Goal: Task Accomplishment & Management: Manage account settings

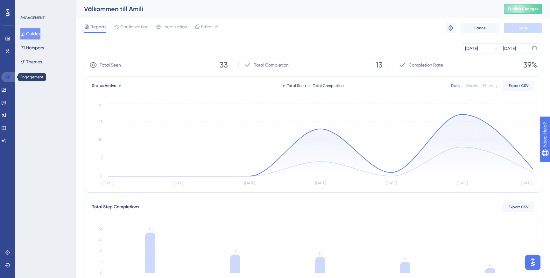
click at [7, 79] on icon at bounding box center [7, 76] width 5 height 5
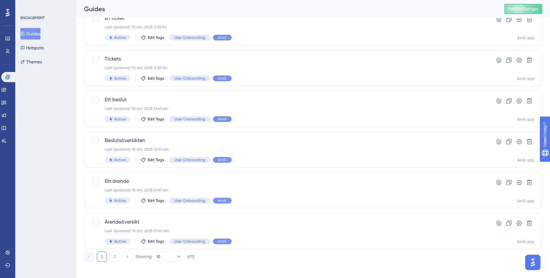
scroll to position [216, 0]
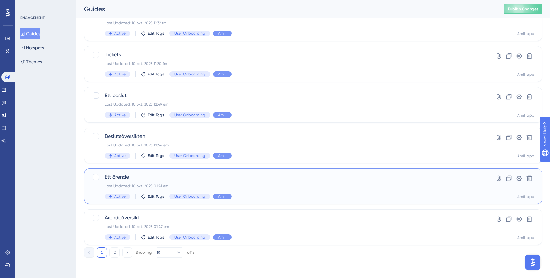
click at [146, 178] on span "Ett ärende" at bounding box center [288, 177] width 366 height 8
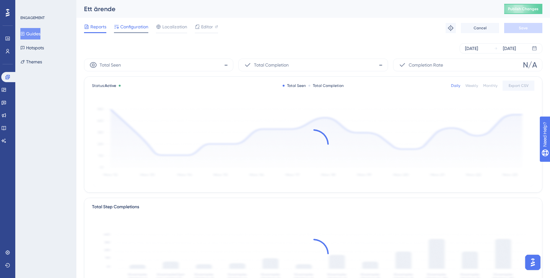
click at [137, 25] on span "Configuration" at bounding box center [134, 27] width 28 height 8
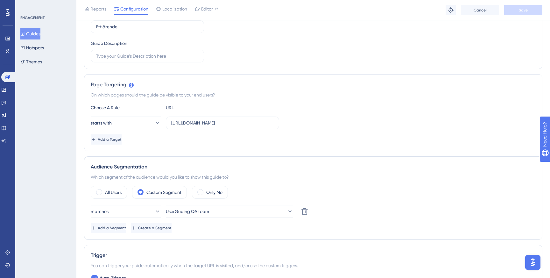
scroll to position [94, 0]
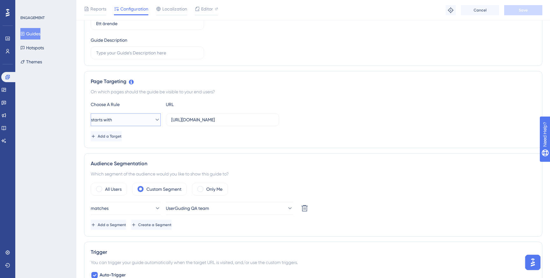
click at [144, 116] on button "starts with" at bounding box center [126, 119] width 70 height 13
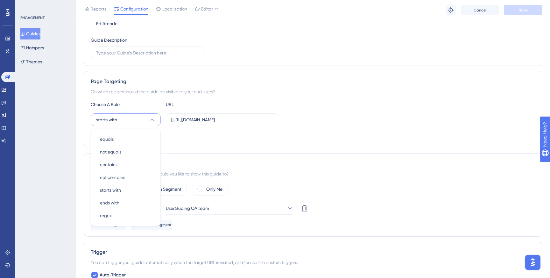
scroll to position [132, 0]
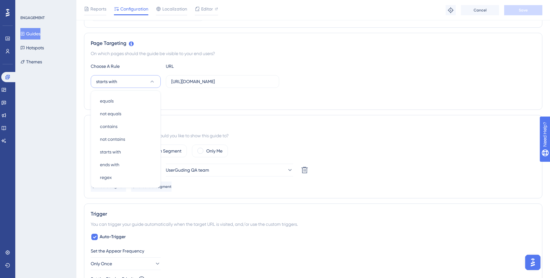
click at [212, 89] on div "Choose A Rule URL starts with equals equals not equals not equals contains cont…" at bounding box center [313, 82] width 445 height 41
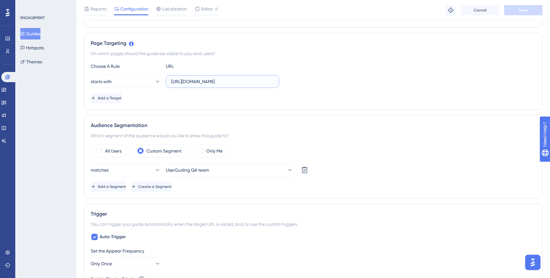
click at [220, 84] on input "https://app.amili.se/item-display/cases/" at bounding box center [222, 81] width 102 height 7
paste input "(.*)"
type input "https://app.amili.se/item-display/cases/(.*)"
click at [154, 82] on icon at bounding box center [157, 81] width 6 height 6
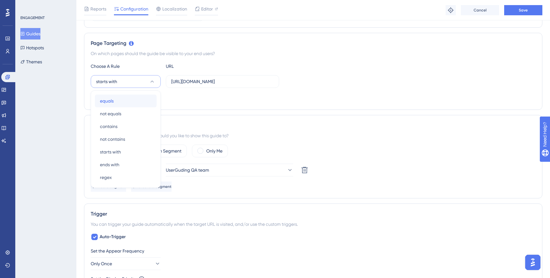
click at [140, 100] on div "equals equals" at bounding box center [126, 101] width 52 height 13
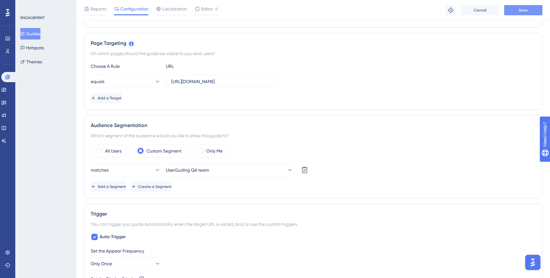
click at [529, 10] on button "Save" at bounding box center [523, 10] width 38 height 10
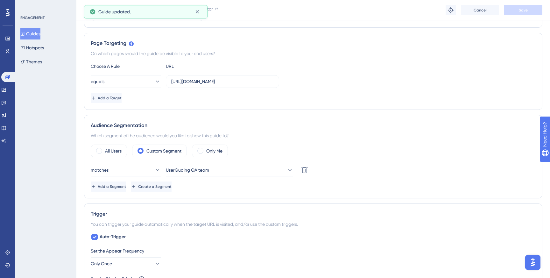
scroll to position [0, 0]
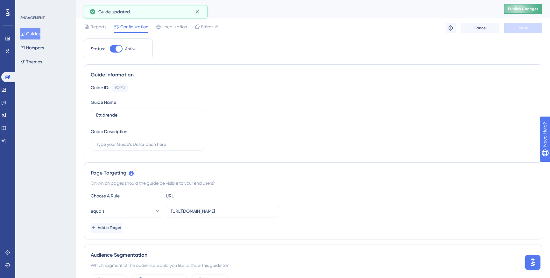
click at [513, 7] on span "Publish Changes" at bounding box center [523, 8] width 31 height 5
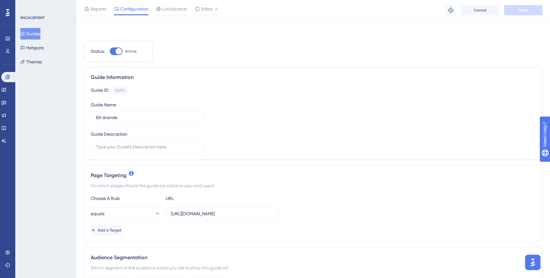
scroll to position [55, 0]
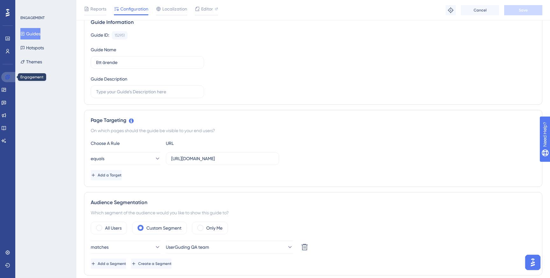
click at [5, 77] on icon at bounding box center [7, 76] width 5 height 5
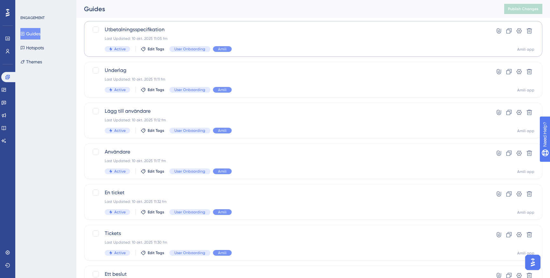
scroll to position [81, 0]
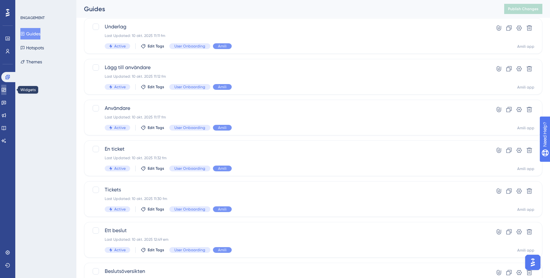
click at [5, 86] on link at bounding box center [3, 90] width 5 height 10
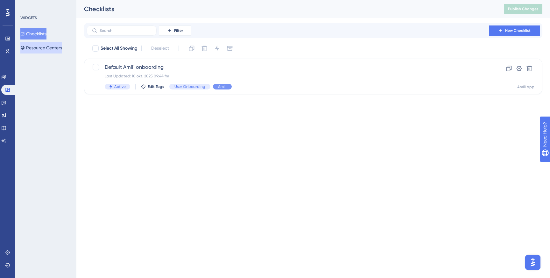
click at [50, 47] on button "Resource Centers" at bounding box center [41, 47] width 42 height 11
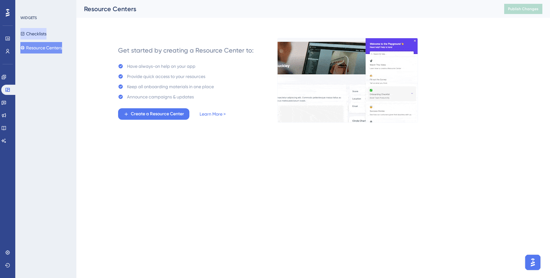
click at [46, 34] on button "Checklists" at bounding box center [33, 33] width 26 height 11
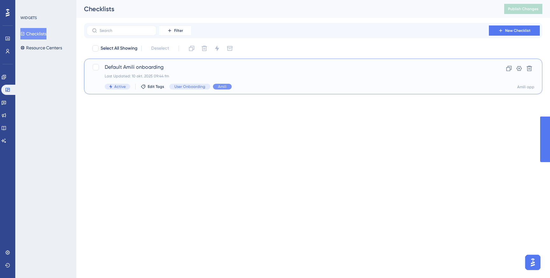
click at [189, 69] on span "Default Amili onboarding" at bounding box center [288, 67] width 366 height 8
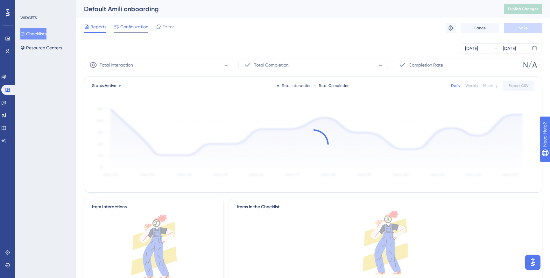
click at [133, 30] on span "Configuration" at bounding box center [134, 27] width 28 height 8
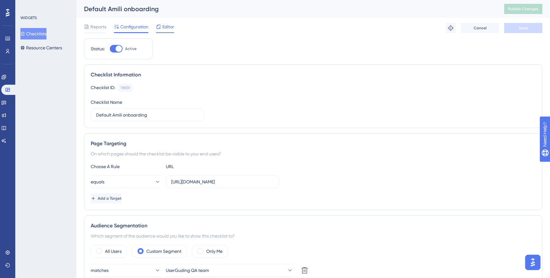
click at [174, 26] on span "Editor" at bounding box center [168, 27] width 12 height 8
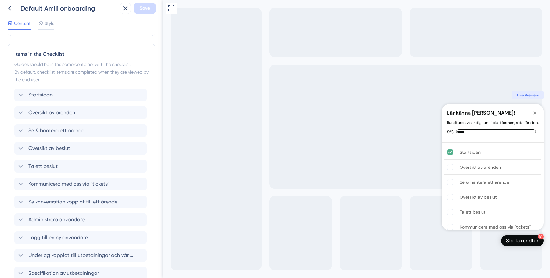
scroll to position [156, 0]
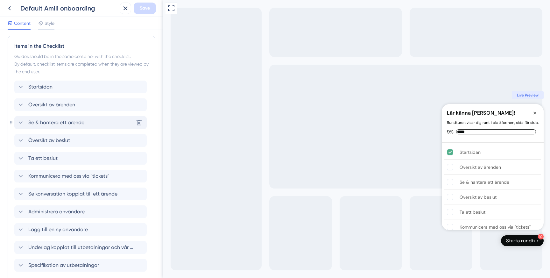
click at [20, 123] on icon at bounding box center [21, 123] width 8 height 8
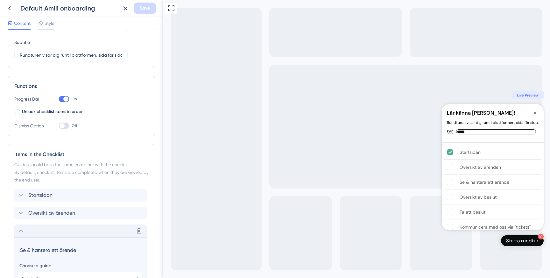
scroll to position [75, 0]
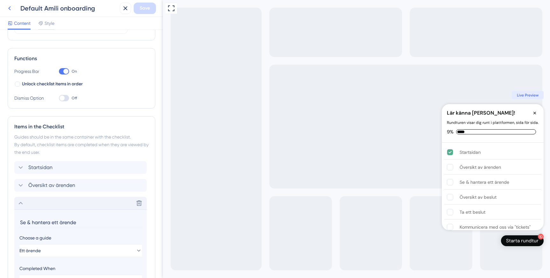
click at [11, 10] on icon at bounding box center [10, 8] width 8 height 8
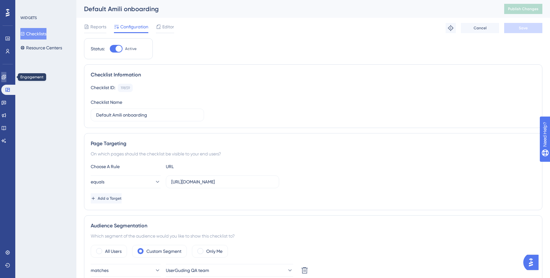
click at [5, 75] on icon at bounding box center [3, 76] width 5 height 5
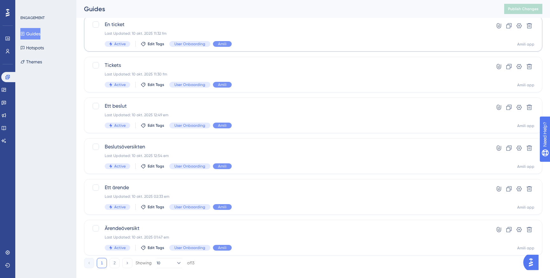
scroll to position [216, 0]
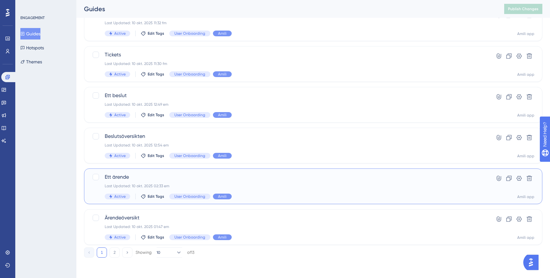
click at [163, 175] on span "Ett ärende" at bounding box center [288, 177] width 366 height 8
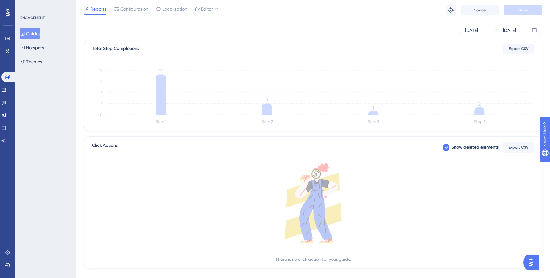
scroll to position [166, 0]
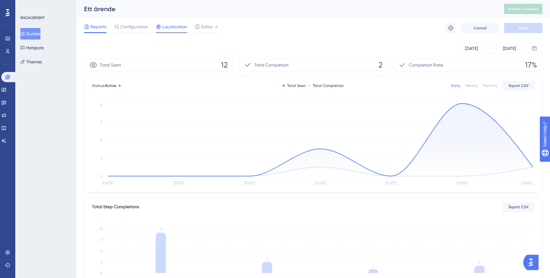
click at [171, 25] on span "Localization" at bounding box center [174, 27] width 25 height 8
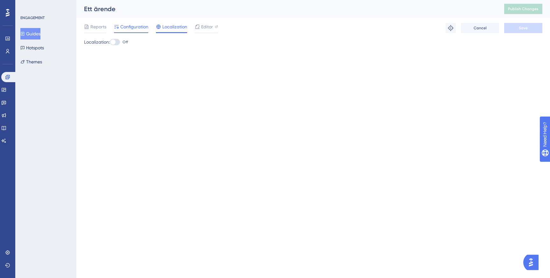
click at [140, 25] on span "Configuration" at bounding box center [134, 27] width 28 height 8
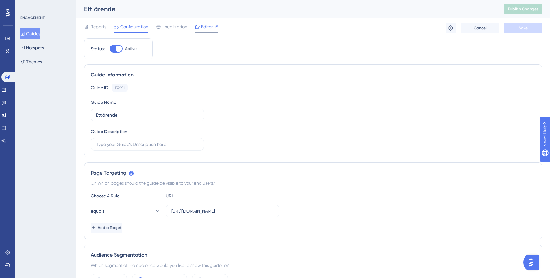
click at [195, 25] on icon at bounding box center [197, 26] width 5 height 5
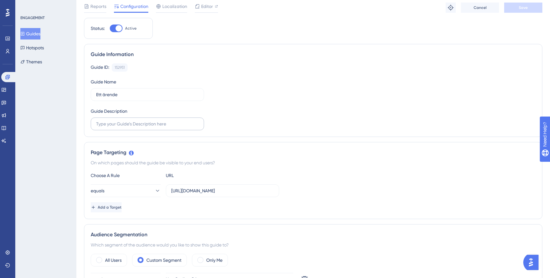
scroll to position [32, 0]
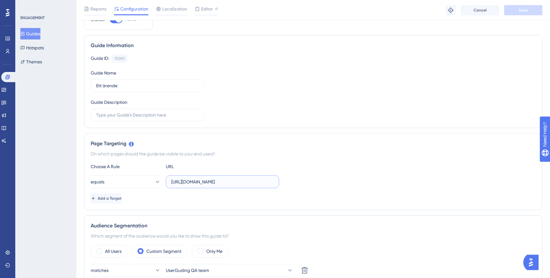
click at [259, 181] on input "https://app.amili.se/item-display/cases/(.*)" at bounding box center [222, 181] width 102 height 7
click at [265, 184] on input "https://app.amili.se/item-display/cases/*)" at bounding box center [222, 181] width 102 height 7
type input "https://app.amili.se/item-display/cases/*"
click at [521, 9] on span "Save" at bounding box center [523, 10] width 9 height 5
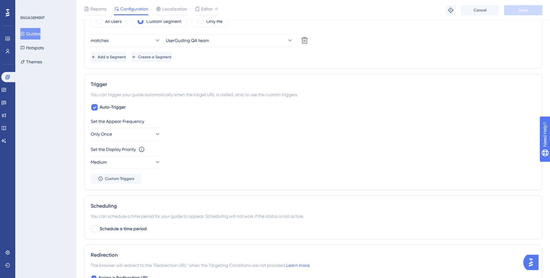
scroll to position [271, 0]
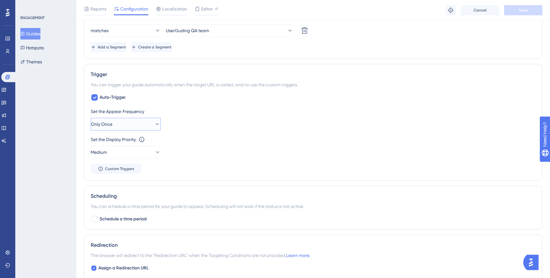
click at [153, 120] on button "Only Once" at bounding box center [126, 124] width 70 height 13
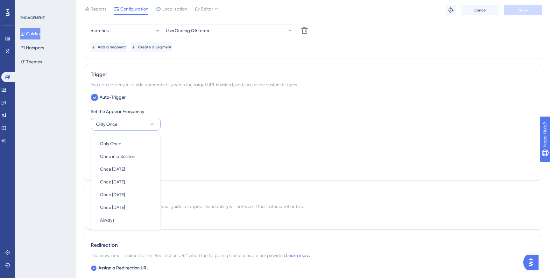
scroll to position [314, 0]
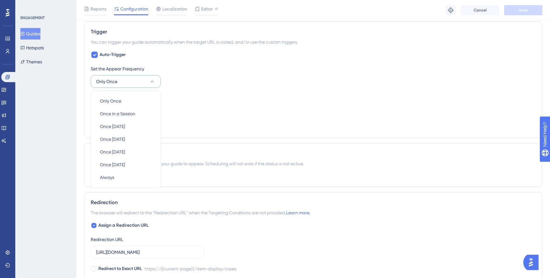
click at [190, 98] on div "Set the Display Priority This option will set the display priority between auto…" at bounding box center [313, 97] width 445 height 8
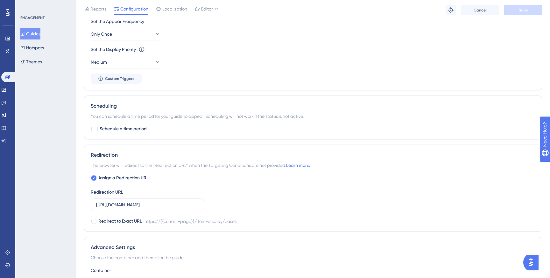
scroll to position [372, 0]
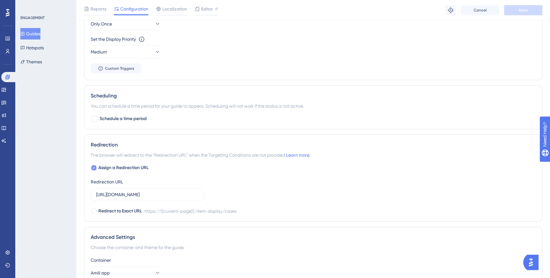
click at [105, 167] on span "Assign a Redirection URL" at bounding box center [123, 168] width 50 height 8
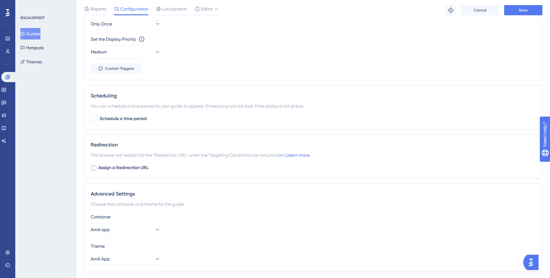
click at [147, 168] on span "Assign a Redirection URL" at bounding box center [123, 168] width 50 height 8
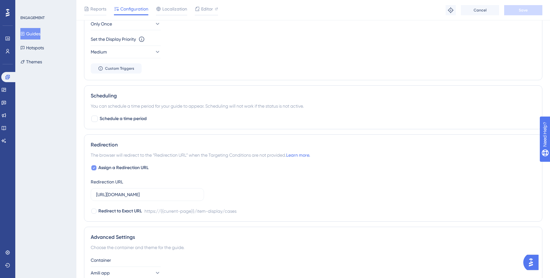
click at [144, 168] on span "Assign a Redirection URL" at bounding box center [123, 168] width 50 height 8
checkbox input "false"
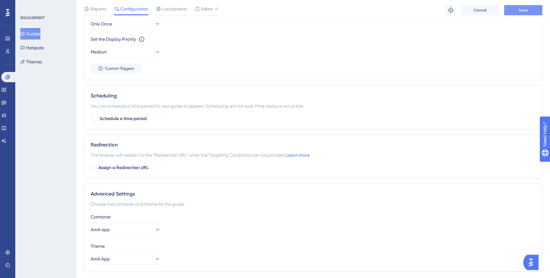
click at [519, 12] on button "Save" at bounding box center [523, 10] width 38 height 10
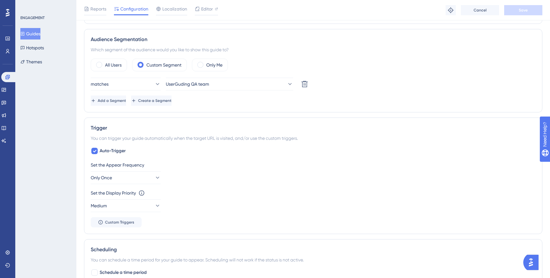
scroll to position [0, 0]
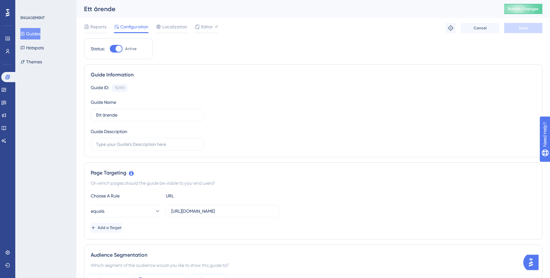
click at [513, 15] on div "Ett ärende Publish Changes" at bounding box center [313, 9] width 474 height 18
click at [514, 12] on button "Publish Changes" at bounding box center [523, 9] width 38 height 10
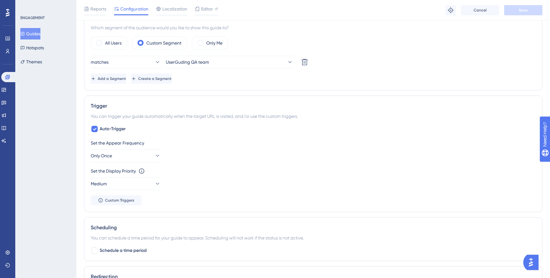
scroll to position [260, 0]
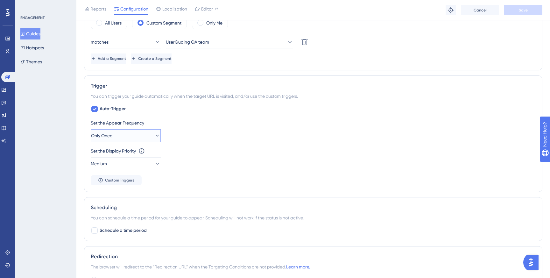
click at [154, 133] on icon at bounding box center [157, 135] width 6 height 6
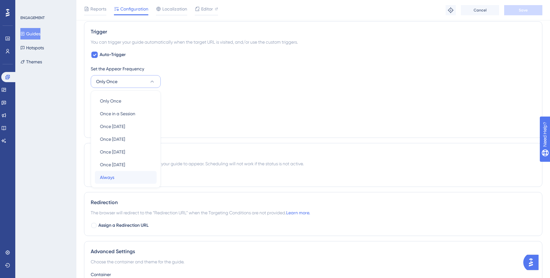
click at [117, 172] on div "Always Always" at bounding box center [126, 177] width 52 height 13
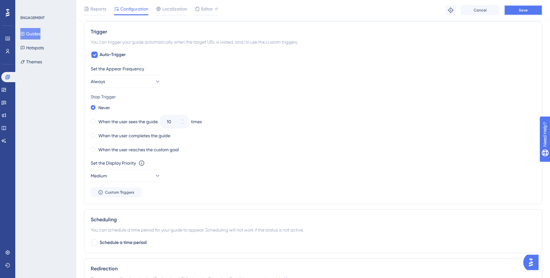
click at [519, 13] on button "Save" at bounding box center [523, 10] width 38 height 10
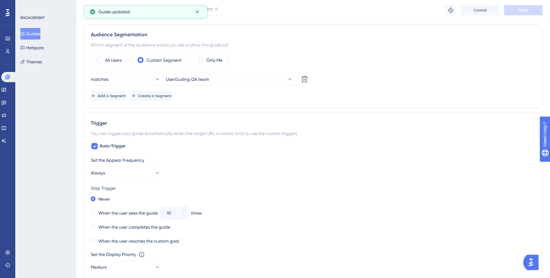
scroll to position [0, 0]
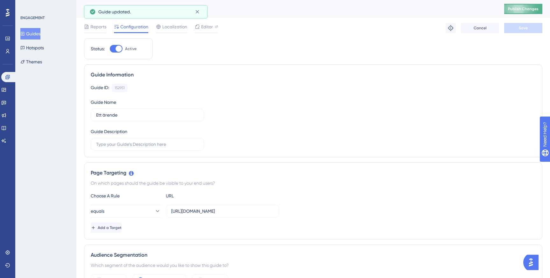
click at [522, 7] on span "Publish Changes" at bounding box center [523, 8] width 31 height 5
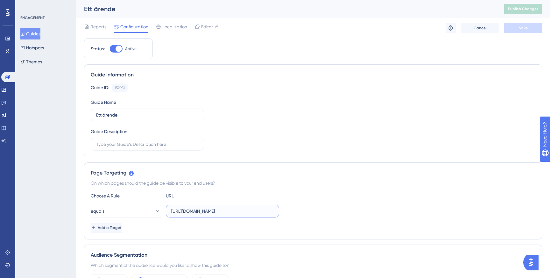
click at [257, 212] on input "https://app.amili.se/item-display/cases/*" at bounding box center [222, 211] width 102 height 7
click at [535, 26] on button "Save" at bounding box center [523, 28] width 38 height 10
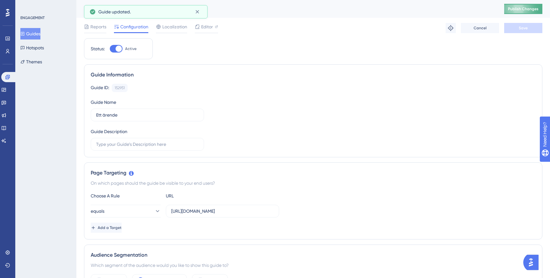
click at [531, 12] on button "Publish Changes" at bounding box center [523, 9] width 38 height 10
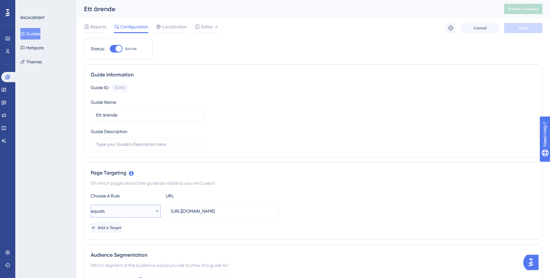
click at [141, 212] on button "equals" at bounding box center [126, 211] width 70 height 13
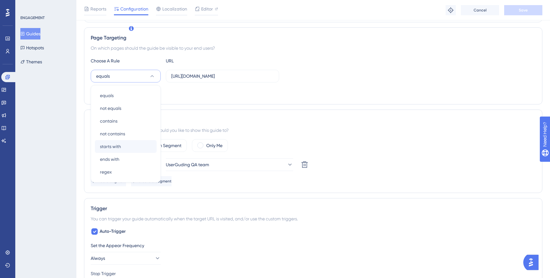
scroll to position [147, 0]
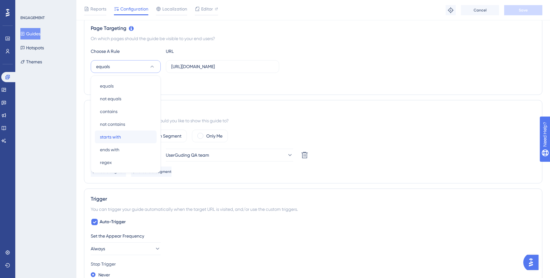
click at [128, 133] on div "starts with starts with" at bounding box center [126, 136] width 52 height 13
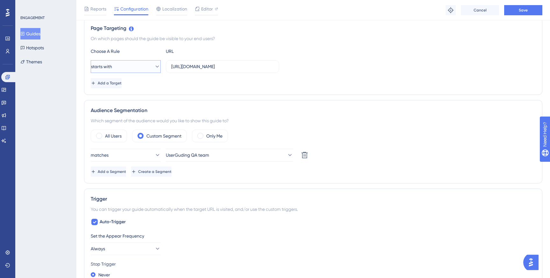
click at [130, 70] on button "starts with" at bounding box center [126, 66] width 70 height 13
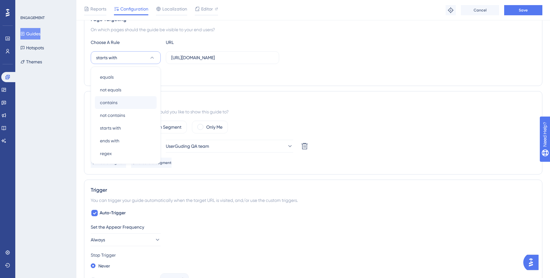
scroll to position [155, 0]
click at [263, 60] on input "https://app.amili.se/item-display/cases/.*" at bounding box center [222, 58] width 102 height 7
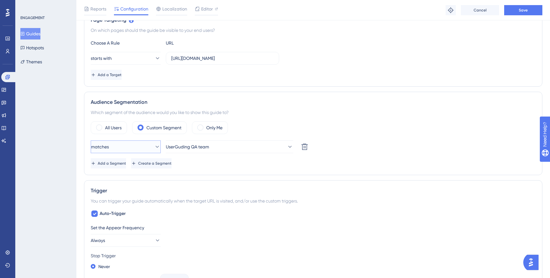
click at [151, 150] on button "matches" at bounding box center [126, 146] width 70 height 13
click at [149, 147] on button "matches" at bounding box center [126, 146] width 70 height 13
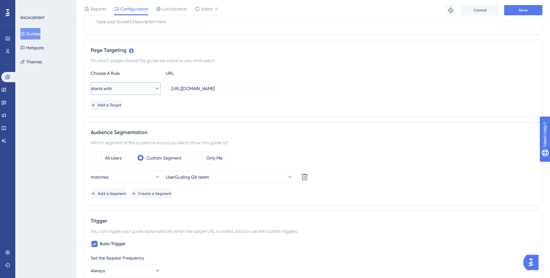
click at [148, 93] on button "starts with" at bounding box center [126, 88] width 70 height 13
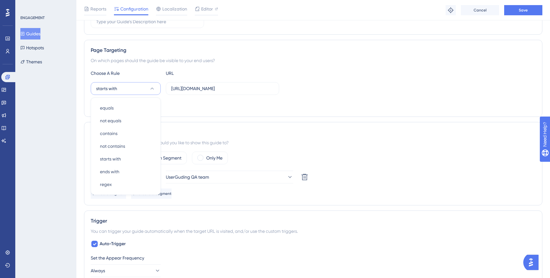
scroll to position [132, 0]
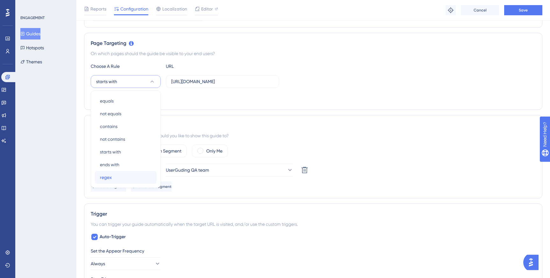
click at [121, 176] on div "regex regex" at bounding box center [126, 177] width 52 height 13
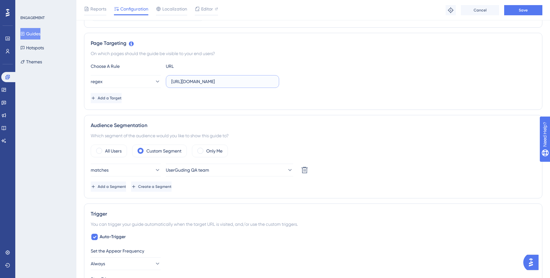
click at [258, 83] on input "https://app.amili.se/item-display/cases/.*" at bounding box center [222, 81] width 102 height 7
type input "https://app.amili.se/item-display/cases/*"
click at [520, 8] on span "Save" at bounding box center [523, 10] width 9 height 5
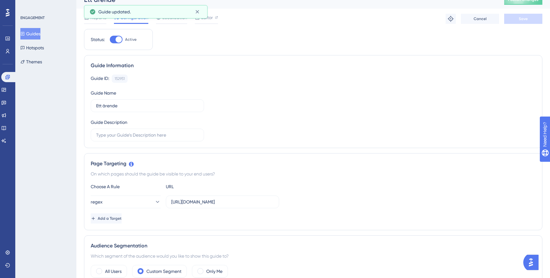
scroll to position [0, 0]
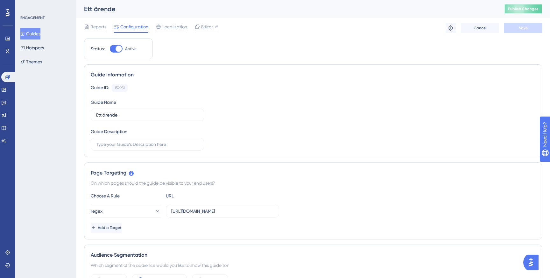
click at [519, 11] on button "Publish Changes" at bounding box center [523, 9] width 38 height 10
click at [35, 58] on button "Themes" at bounding box center [31, 61] width 22 height 11
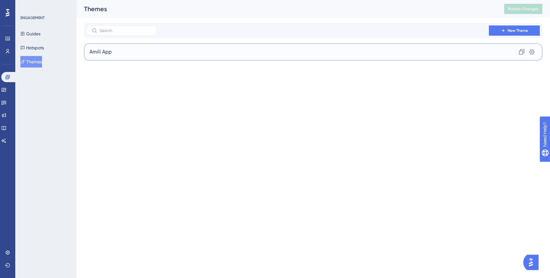
click at [115, 52] on div "Amili App Clone Settings" at bounding box center [313, 51] width 458 height 17
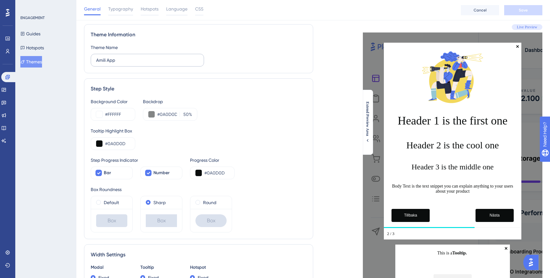
scroll to position [19, 0]
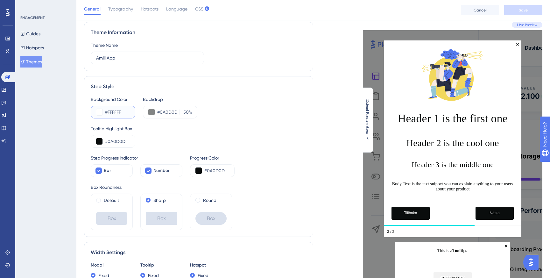
click at [119, 110] on input "#FFFFFF" at bounding box center [117, 112] width 25 height 8
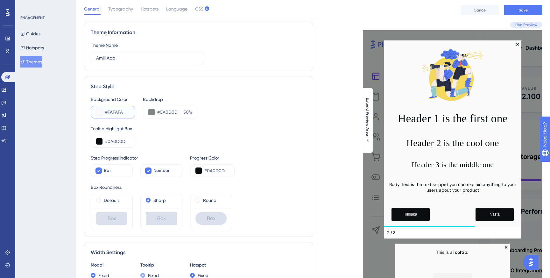
type input "#FAFAFA"
click at [523, 11] on span "Save" at bounding box center [523, 10] width 9 height 5
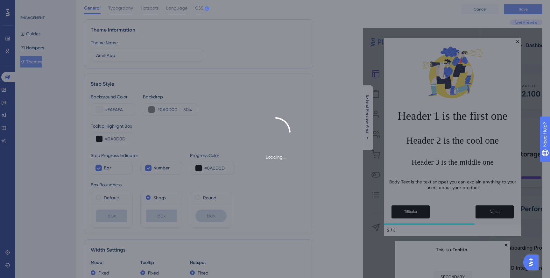
scroll to position [0, 0]
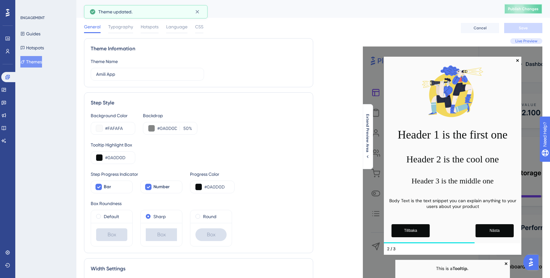
click at [523, 10] on span "Publish Changes" at bounding box center [523, 8] width 31 height 5
click at [126, 126] on input "#FAFAFA" at bounding box center [117, 128] width 25 height 8
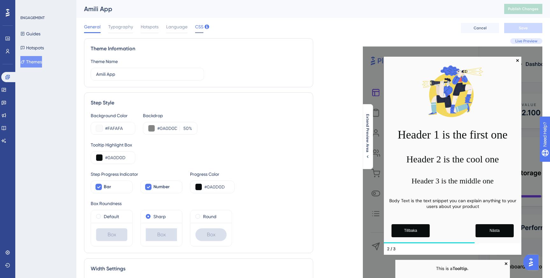
click at [195, 26] on span "CSS" at bounding box center [199, 27] width 8 height 8
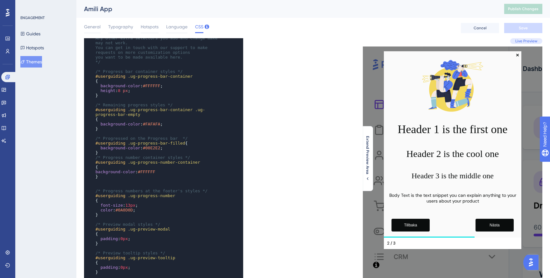
scroll to position [13, 0]
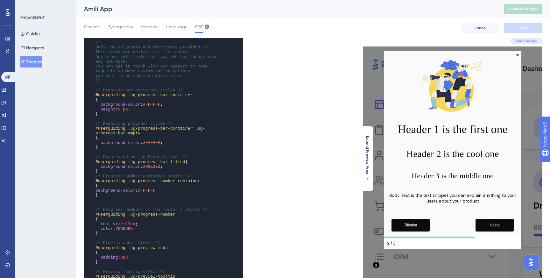
click at [156, 102] on span "#FFFFFF" at bounding box center [152, 104] width 18 height 5
type textarea "FFFFFF"
click at [156, 102] on span "#FFFFFF" at bounding box center [152, 104] width 18 height 5
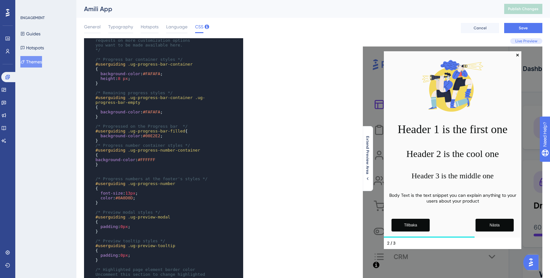
scroll to position [52, 0]
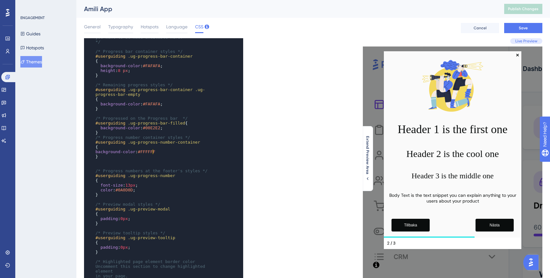
click at [152, 151] on span "#FFFFFF" at bounding box center [147, 151] width 18 height 5
type textarea "FFFFFF"
click at [152, 151] on span "#FFFFFF" at bounding box center [147, 151] width 18 height 5
click at [515, 26] on button "Save" at bounding box center [523, 28] width 38 height 10
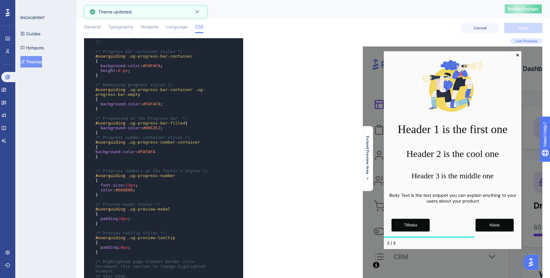
click at [524, 10] on span "Publish Changes" at bounding box center [523, 8] width 31 height 5
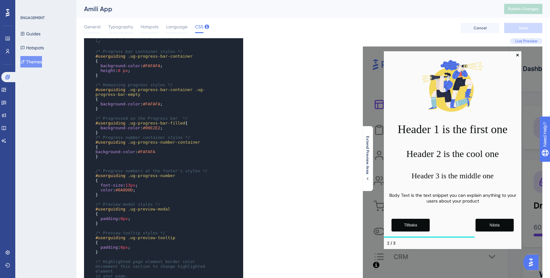
scroll to position [0, 0]
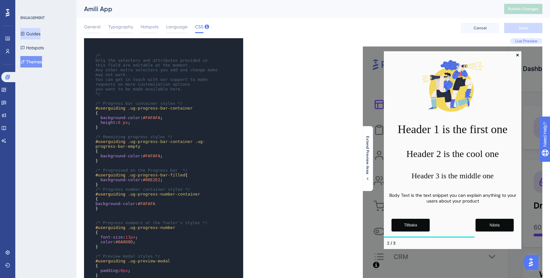
click at [40, 35] on button "Guides" at bounding box center [30, 33] width 20 height 11
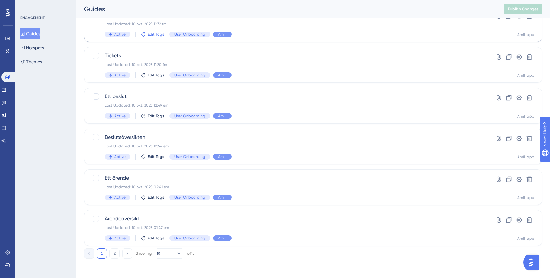
scroll to position [216, 0]
click at [167, 182] on div "Ett ärende Last Updated: 10 okt. 2025 02:41 em Active Edit Tags User Onboarding…" at bounding box center [288, 186] width 366 height 26
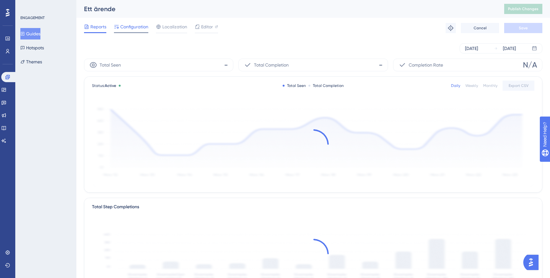
click at [137, 27] on span "Configuration" at bounding box center [134, 27] width 28 height 8
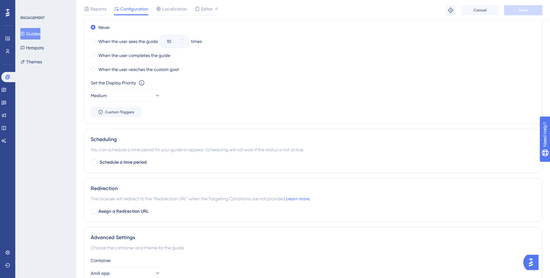
scroll to position [412, 0]
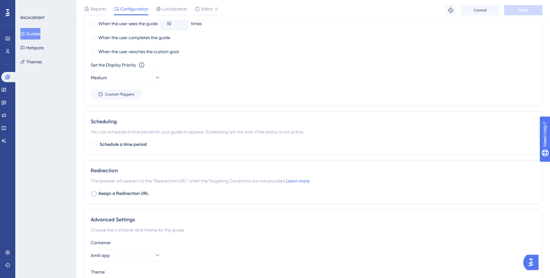
click at [96, 194] on div at bounding box center [93, 193] width 5 height 5
checkbox input "true"
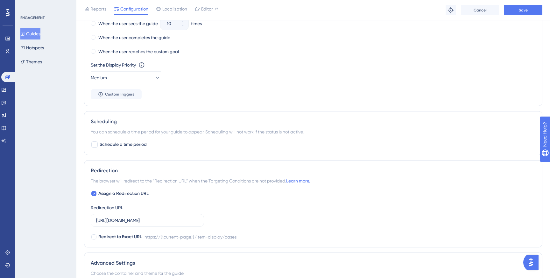
scroll to position [416, 0]
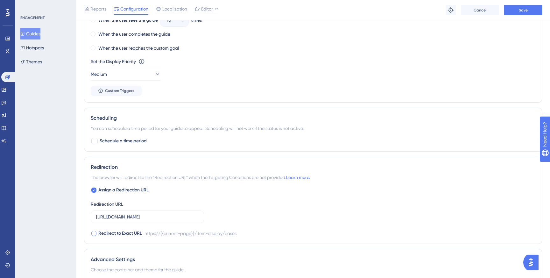
click at [100, 234] on span "Redirect to Exact URL" at bounding box center [120, 233] width 44 height 8
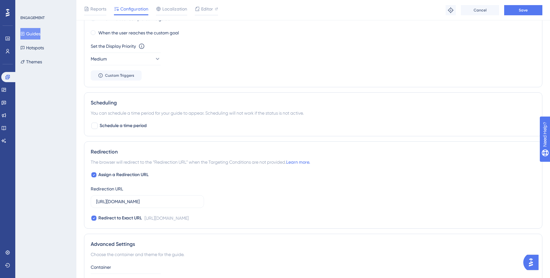
scroll to position [442, 0]
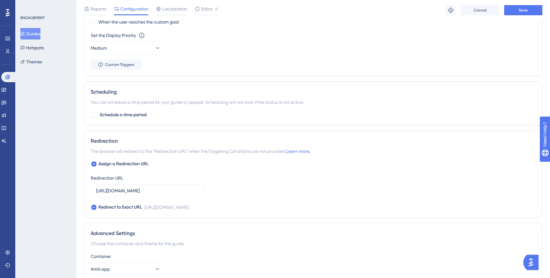
click at [189, 209] on div "https://app.amili.se/item-display/cases" at bounding box center [166, 207] width 44 height 8
click at [122, 208] on span "Redirect to Exact URL" at bounding box center [120, 207] width 44 height 8
checkbox input "false"
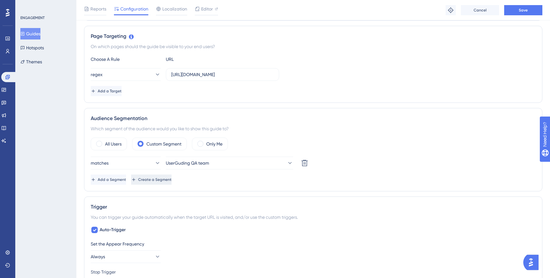
scroll to position [88, 0]
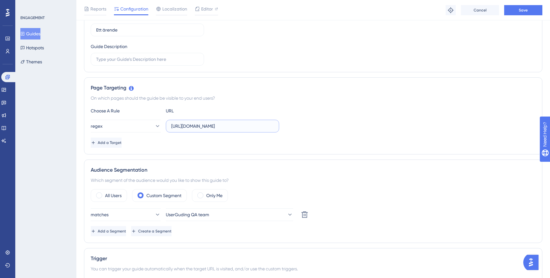
click at [242, 127] on input "https://app.amili.se/item-display/cases/*" at bounding box center [222, 126] width 102 height 7
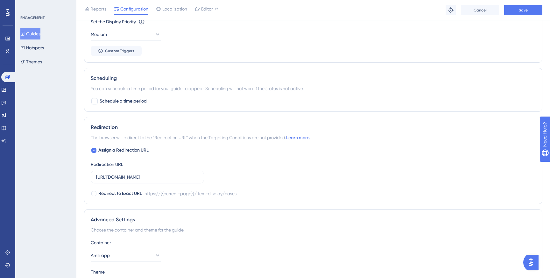
scroll to position [479, 0]
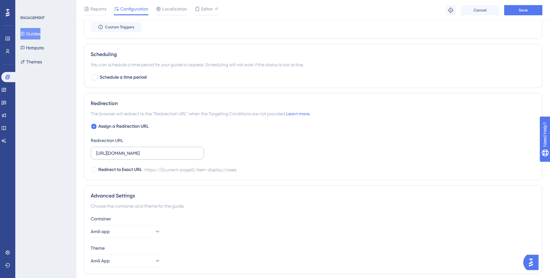
click at [172, 149] on label "https://app.amili.se/item-display/cases" at bounding box center [147, 153] width 113 height 13
click at [172, 150] on input "https://app.amili.se/item-display/cases" at bounding box center [147, 153] width 102 height 7
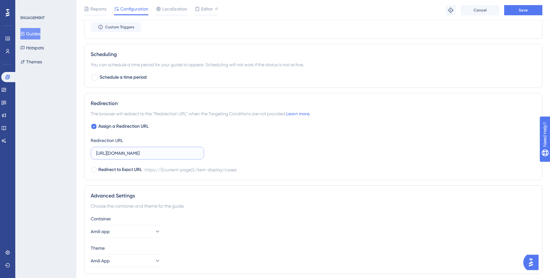
paste input "/*"
click at [521, 14] on button "Save" at bounding box center [523, 10] width 38 height 10
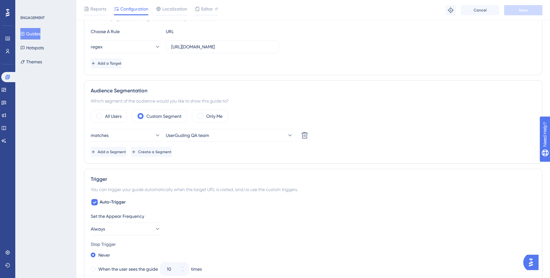
scroll to position [0, 0]
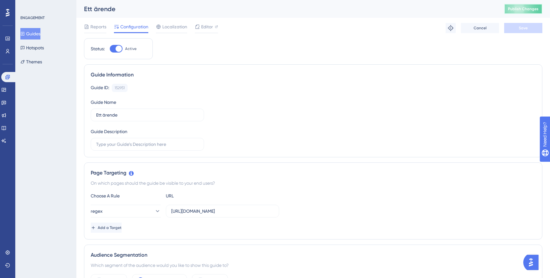
click at [522, 11] on span "Publish Changes" at bounding box center [523, 8] width 31 height 5
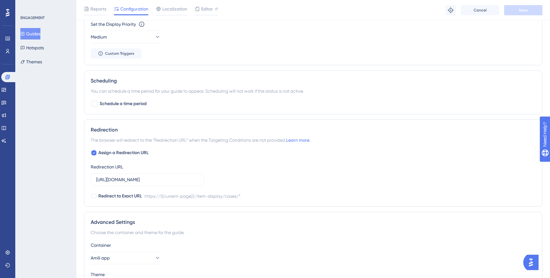
scroll to position [501, 0]
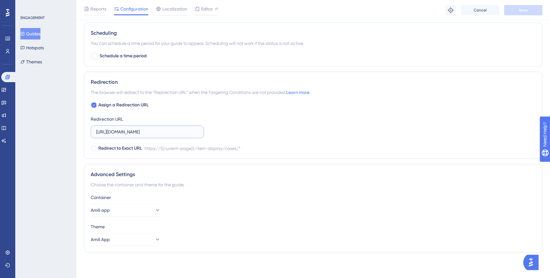
click at [185, 131] on input "https://app.amili.se/item-display/cases/*" at bounding box center [147, 131] width 102 height 7
paste input "search/cases/cases"
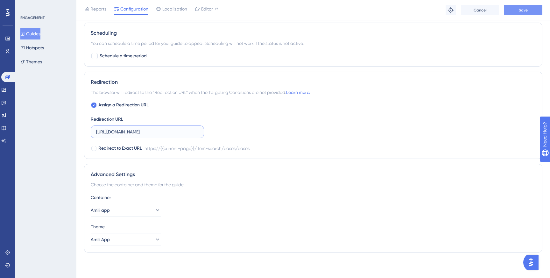
type input "https://app.amili.se/item-search/cases/cases"
click at [512, 9] on button "Save" at bounding box center [523, 10] width 38 height 10
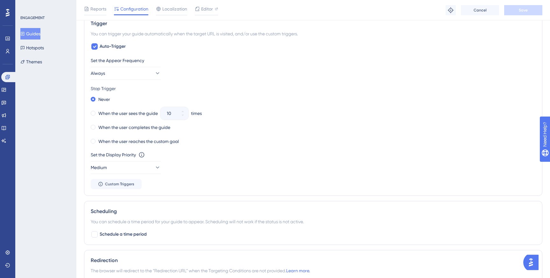
scroll to position [315, 0]
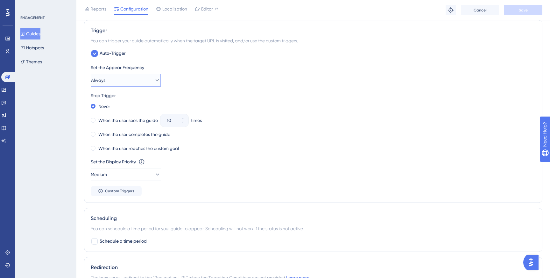
click at [144, 80] on button "Always" at bounding box center [126, 80] width 70 height 13
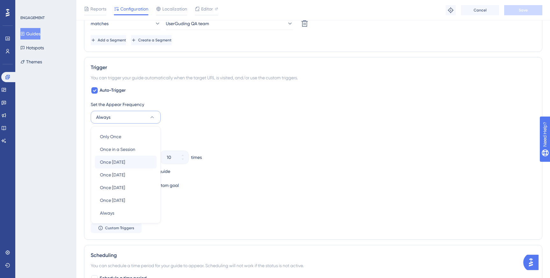
scroll to position [275, 0]
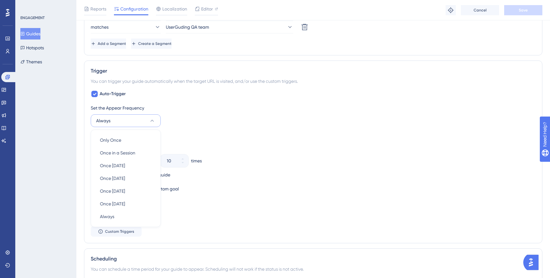
click at [178, 99] on div "Auto-Trigger Set the Appear Frequency Always Only Once Only Once Once in a Sess…" at bounding box center [313, 163] width 445 height 146
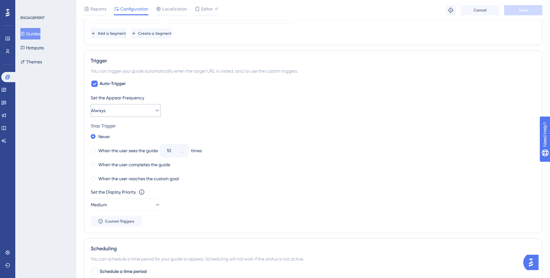
scroll to position [296, 0]
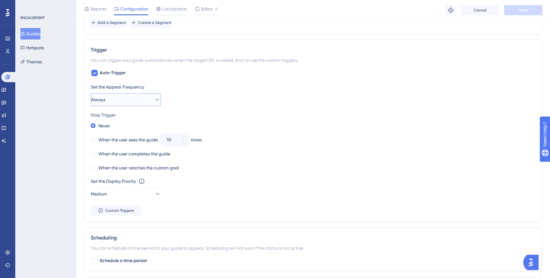
click at [139, 97] on button "Always" at bounding box center [126, 99] width 70 height 13
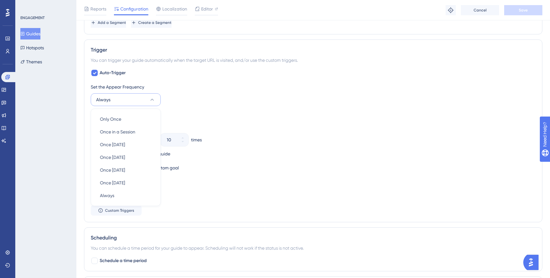
scroll to position [314, 0]
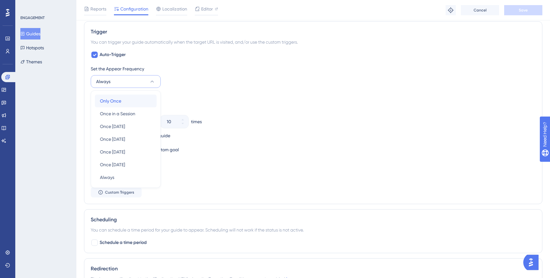
click at [134, 100] on div "Only Once Only Once" at bounding box center [126, 101] width 52 height 13
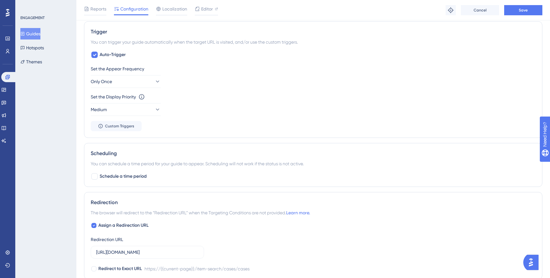
click at [198, 91] on div "Set the Appear Frequency Only Once Set the Display Priority This option will se…" at bounding box center [313, 98] width 445 height 66
click at [154, 111] on icon at bounding box center [157, 109] width 6 height 6
click at [167, 103] on div "Set the Display Priority This option will set the display priority between auto…" at bounding box center [313, 104] width 445 height 23
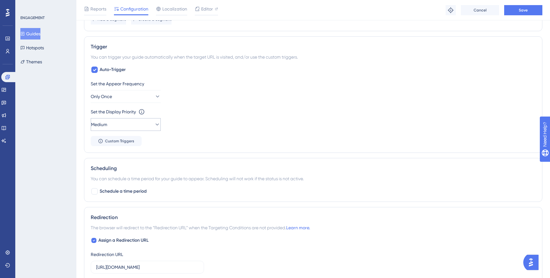
scroll to position [299, 0]
click at [123, 143] on span "Custom Triggers" at bounding box center [119, 141] width 29 height 5
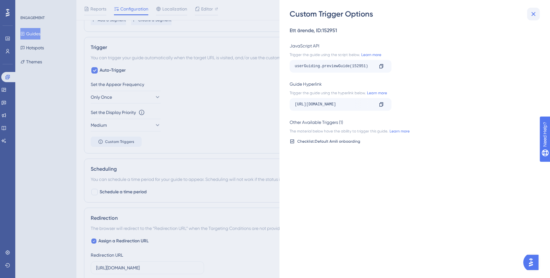
click at [533, 10] on icon at bounding box center [534, 14] width 8 height 8
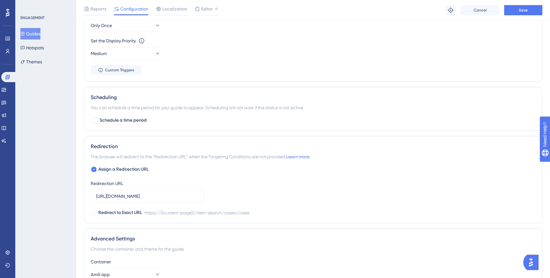
scroll to position [371, 0]
click at [36, 59] on button "Themes" at bounding box center [31, 61] width 22 height 11
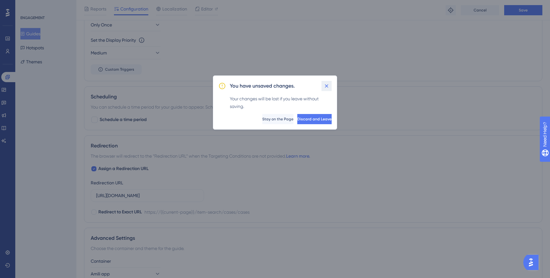
click at [327, 86] on icon at bounding box center [327, 86] width 4 height 4
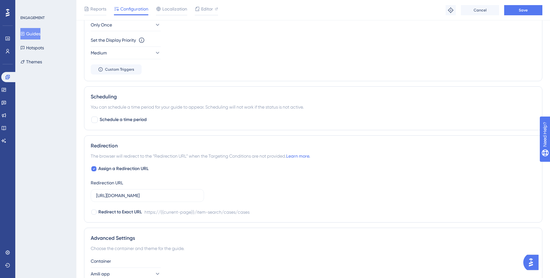
scroll to position [434, 0]
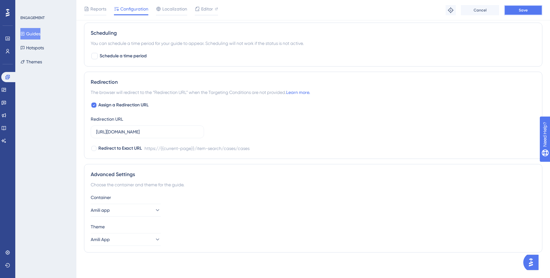
click at [530, 11] on button "Save" at bounding box center [523, 10] width 38 height 10
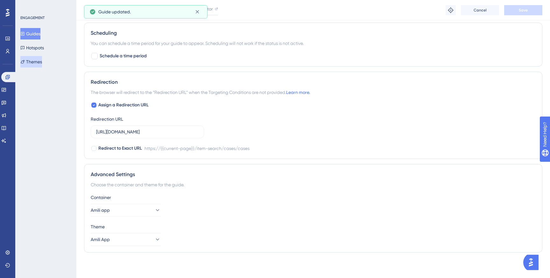
click at [36, 60] on button "Themes" at bounding box center [31, 61] width 22 height 11
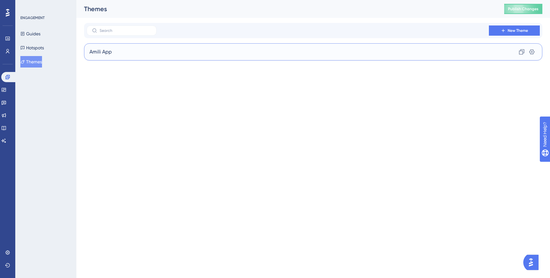
click at [161, 53] on div "Amili App Clone Settings" at bounding box center [313, 51] width 458 height 17
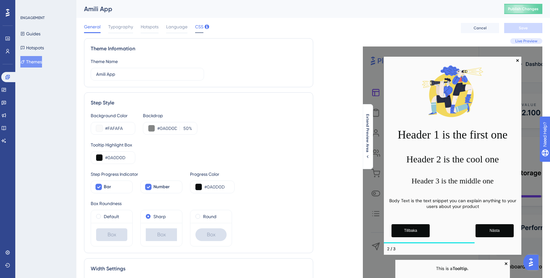
click at [197, 28] on span "CSS" at bounding box center [199, 27] width 8 height 8
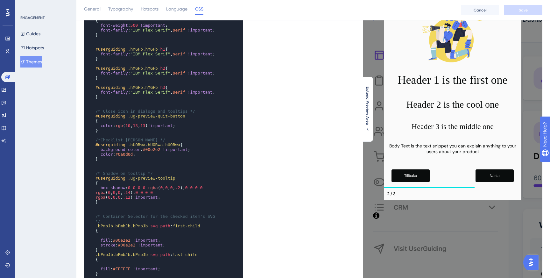
scroll to position [148, 0]
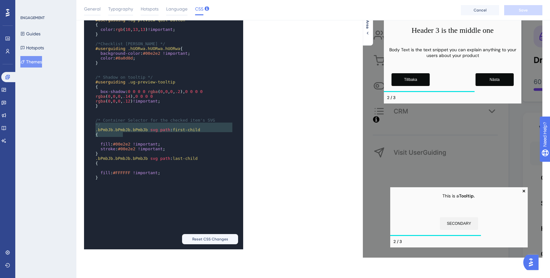
type textarea "0, .14), 0 0 0 0 rgba(0, 0, 0, .12) !important;"
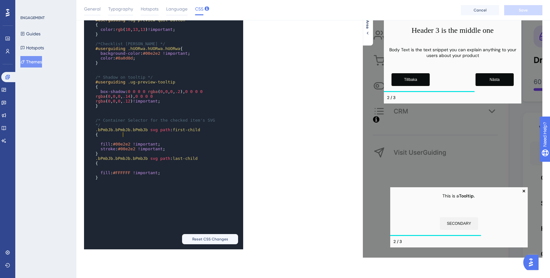
drag, startPoint x: 127, startPoint y: 133, endPoint x: 131, endPoint y: 131, distance: 4.7
click at [131, 103] on pre "box-shadow : 0 0 0 0 rgba ( 0 , 0 , 0 , .2 ), 0 0 0 0 rgba ( 0 , 0 , 0 , .14 ),…" at bounding box center [157, 96] width 126 height 14
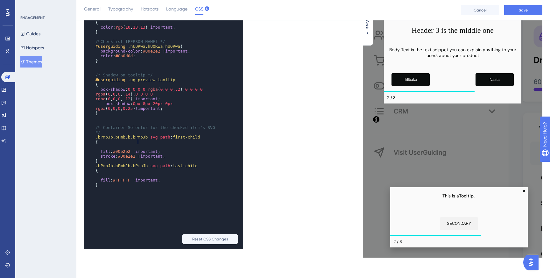
click at [133, 101] on span "box-shadow : 0 0 0 0 rgba ( 0 , 0 , 0 , .2 ), 0 0 0 0 rgba ( 0 , 0 , 0 , .14 ),…" at bounding box center [149, 94] width 109 height 14
type textarea "px"
click at [100, 101] on span "box-shadow : 0 0 0 0 rgba ( 0 , 0 , 0 , .2 ), 0 0 0 0 rgba ( 0 , 0 , 0 , .14 ),…" at bounding box center [149, 94] width 109 height 14
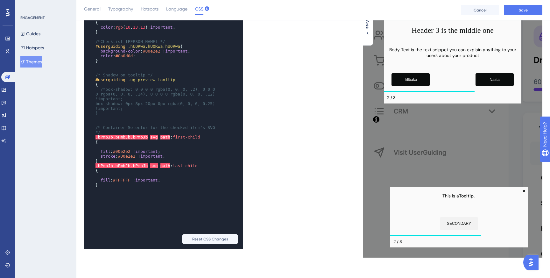
click at [125, 101] on pre "/*box-shadow: 0 0 0 0 rgba(0, 0, 0, .2), 0 0 0 0 rgba(0, 0, 0, .14), 0 0 0 0 rg…" at bounding box center [157, 94] width 126 height 14
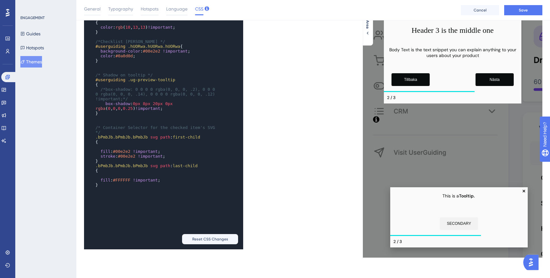
click at [106, 111] on span "box-shadow : 0px 8px 20px 0px rgba ( 0 , 0 , 0 , 0.25 ) !important ;" at bounding box center [135, 106] width 80 height 10
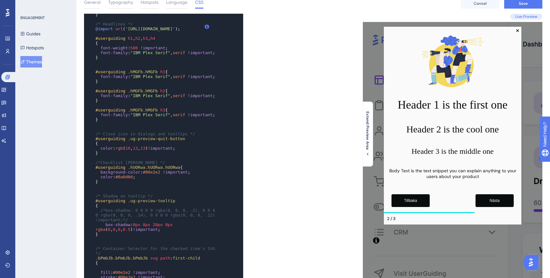
scroll to position [0, 0]
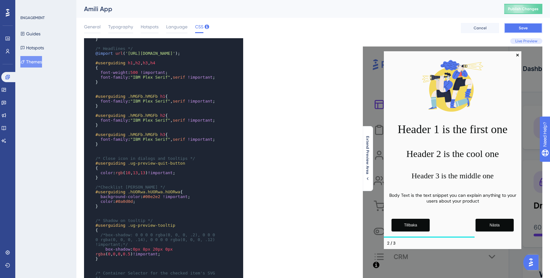
click at [508, 30] on button "Save" at bounding box center [523, 28] width 38 height 10
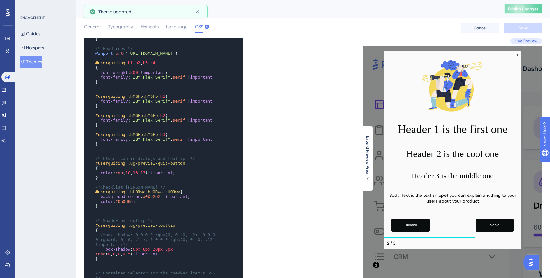
click at [524, 6] on button "Publish Changes" at bounding box center [523, 9] width 38 height 10
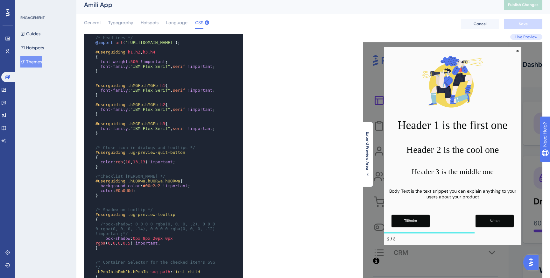
scroll to position [1029, 0]
type textarea "ug-preview-tooltip"
drag, startPoint x: 129, startPoint y: 245, endPoint x: 178, endPoint y: 244, distance: 48.7
click at [178, 216] on pre "#userguiding .ug-preview-tooltip" at bounding box center [157, 213] width 126 height 5
type textarea "ug-preview-tooltip"
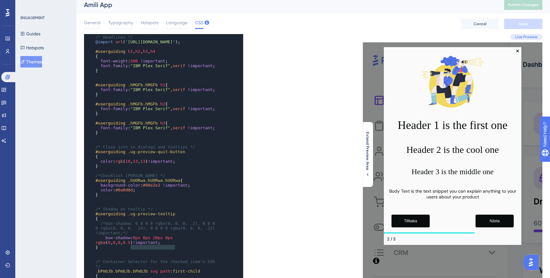
drag, startPoint x: 131, startPoint y: 245, endPoint x: 179, endPoint y: 244, distance: 47.7
click at [179, 216] on pre "#userguiding .ug-preview-tooltip" at bounding box center [157, 213] width 126 height 5
paste textarea "Code editor"
click at [524, 25] on span "Save" at bounding box center [523, 23] width 9 height 5
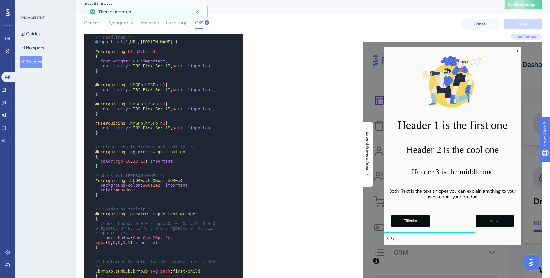
click at [520, 9] on button "Publish Changes" at bounding box center [523, 5] width 38 height 10
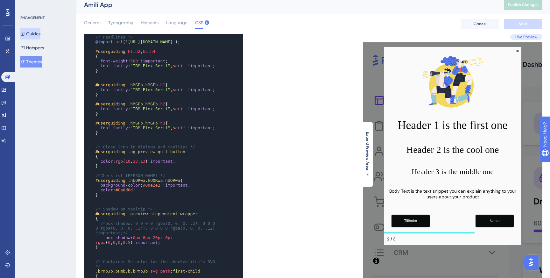
click at [39, 34] on button "Guides" at bounding box center [30, 33] width 20 height 11
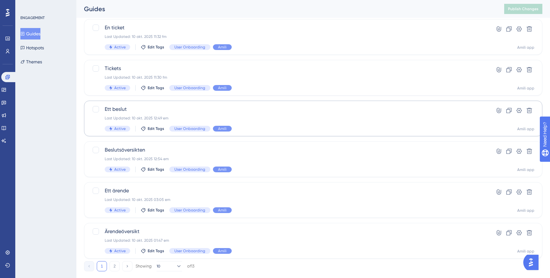
scroll to position [216, 0]
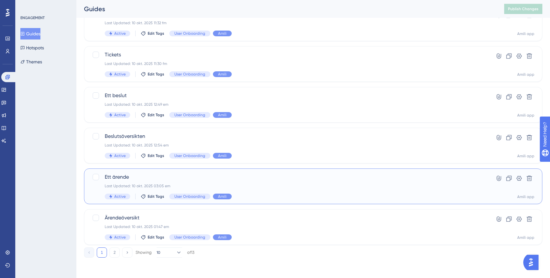
click at [344, 188] on div "Last Updated: 10 okt. 2025 03:05 em" at bounding box center [288, 185] width 366 height 5
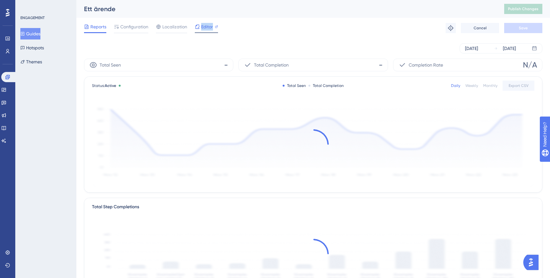
click at [203, 29] on span "Editor" at bounding box center [207, 27] width 12 height 8
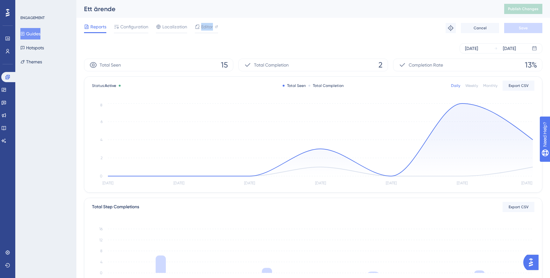
click at [40, 36] on button "Guides" at bounding box center [30, 33] width 20 height 11
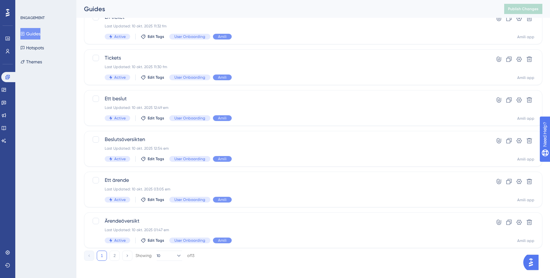
scroll to position [216, 0]
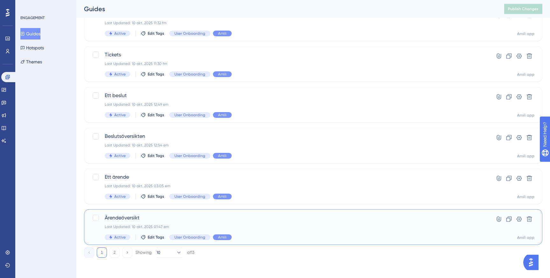
click at [146, 218] on span "Ärendeöversikt" at bounding box center [288, 218] width 366 height 8
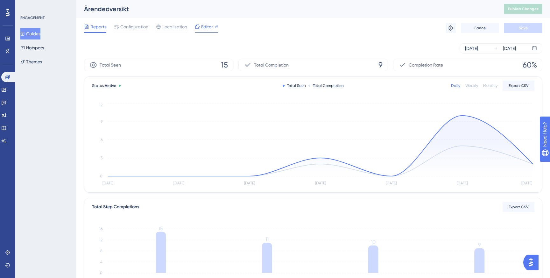
click at [204, 26] on span "Editor" at bounding box center [207, 27] width 12 height 8
click at [197, 29] on div at bounding box center [197, 27] width 5 height 8
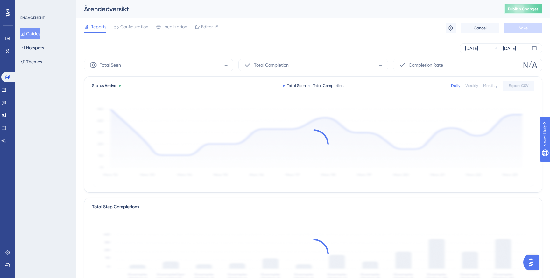
click at [510, 10] on span "Publish Changes" at bounding box center [523, 8] width 31 height 5
